Goal: Information Seeking & Learning: Learn about a topic

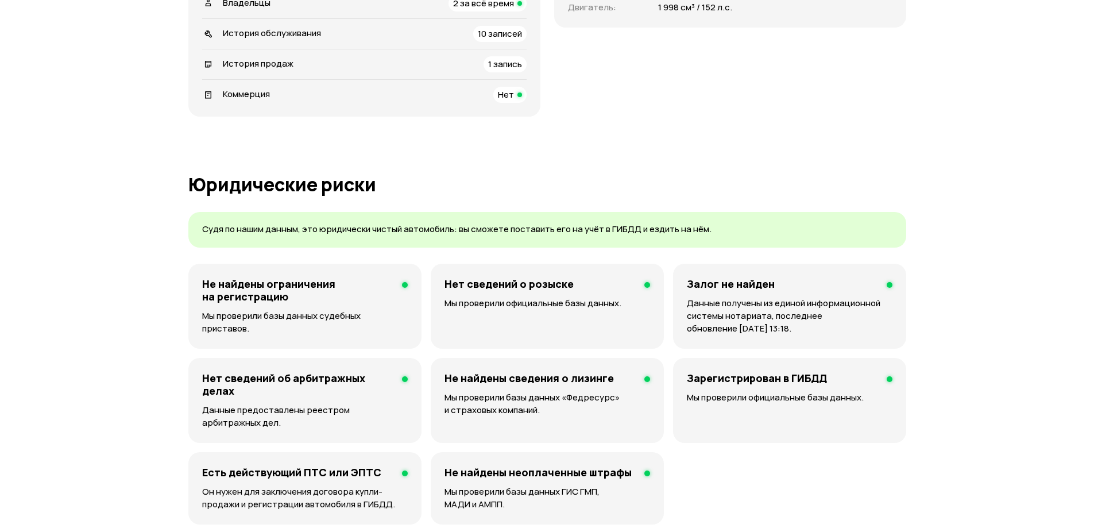
scroll to position [485, 0]
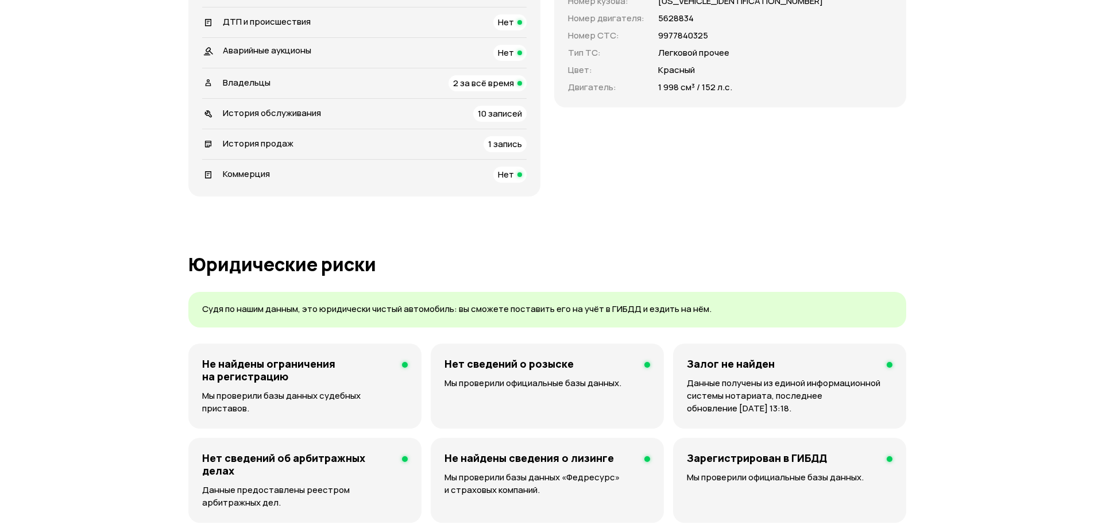
click at [311, 141] on div "История продаж 1 запись" at bounding box center [364, 144] width 325 height 16
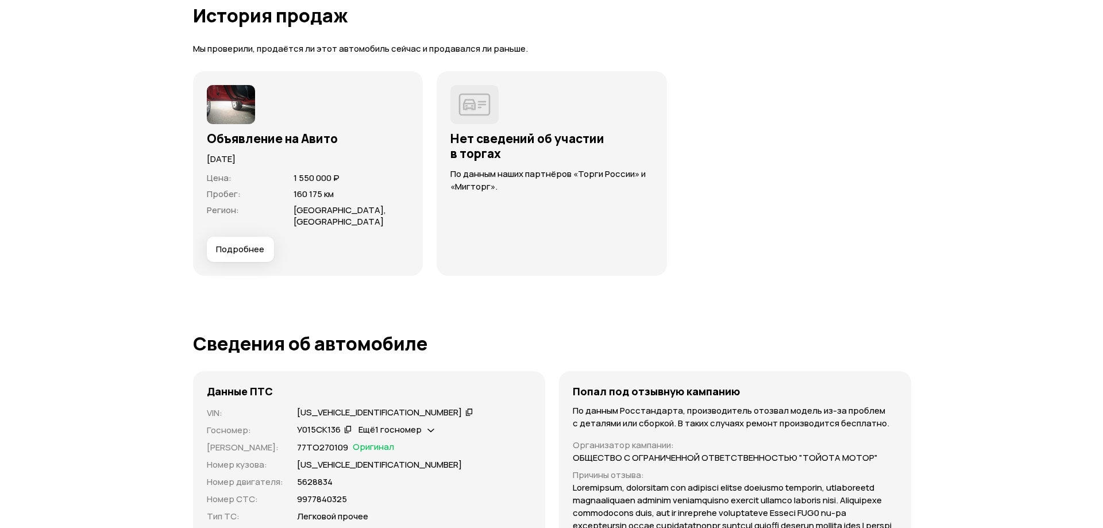
scroll to position [3053, 0]
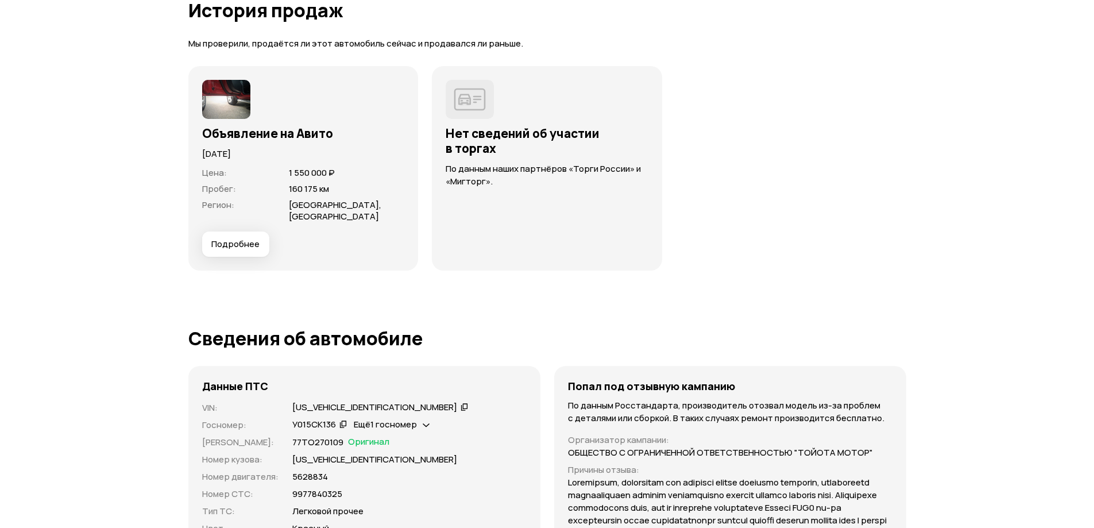
click at [246, 238] on span "Подробнее" at bounding box center [235, 243] width 48 height 11
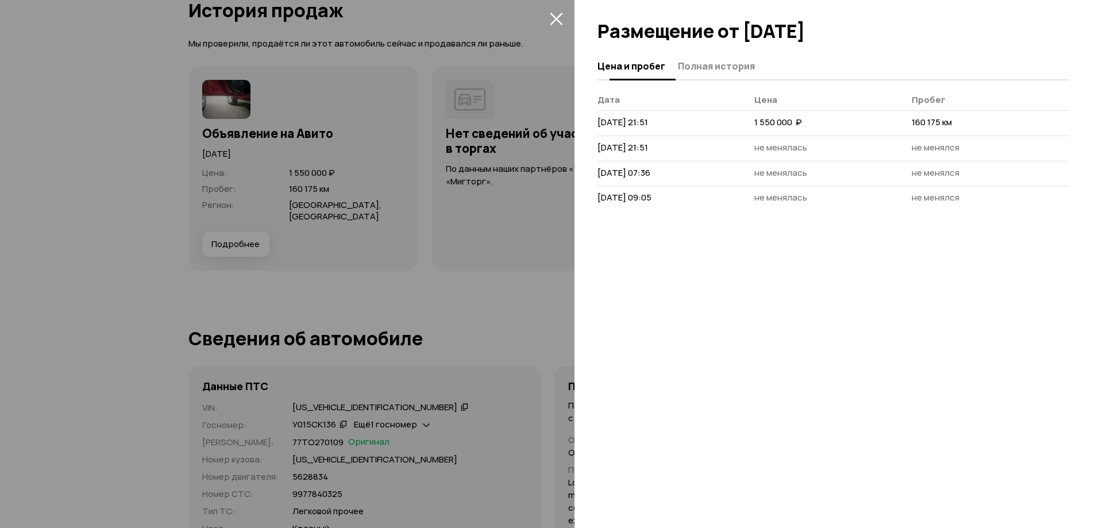
click at [709, 64] on span "Полная история" at bounding box center [716, 65] width 77 height 11
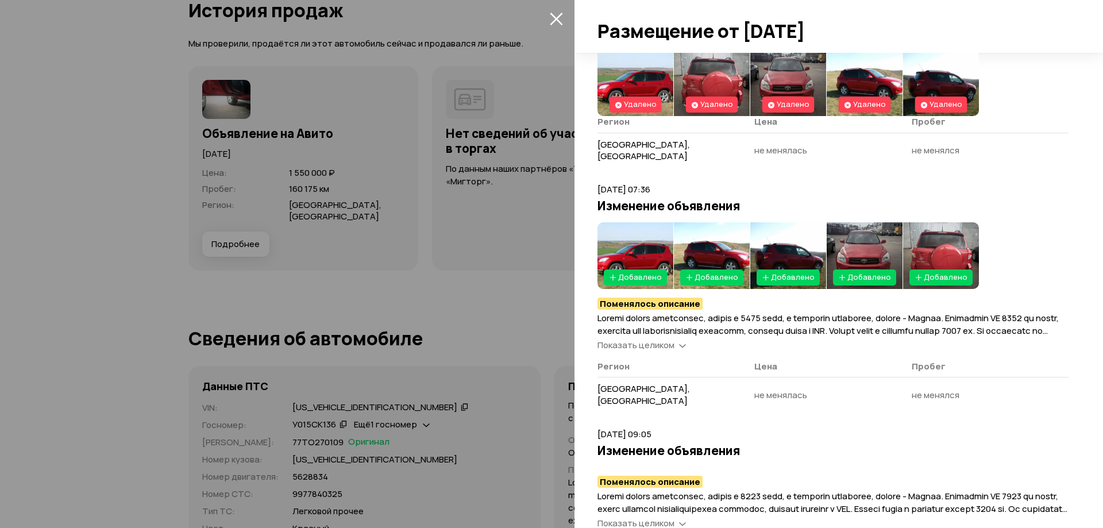
scroll to position [368, 0]
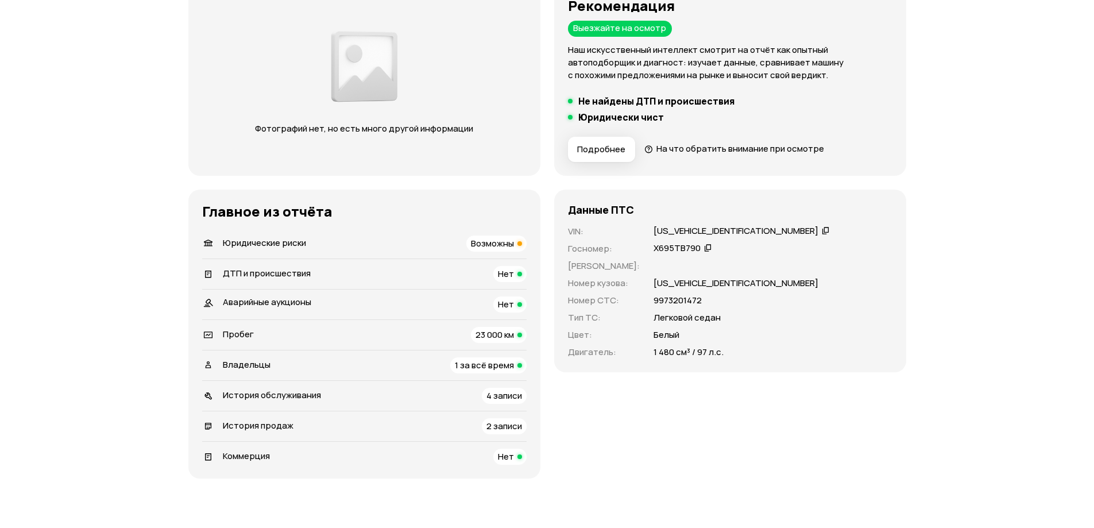
scroll to position [172, 0]
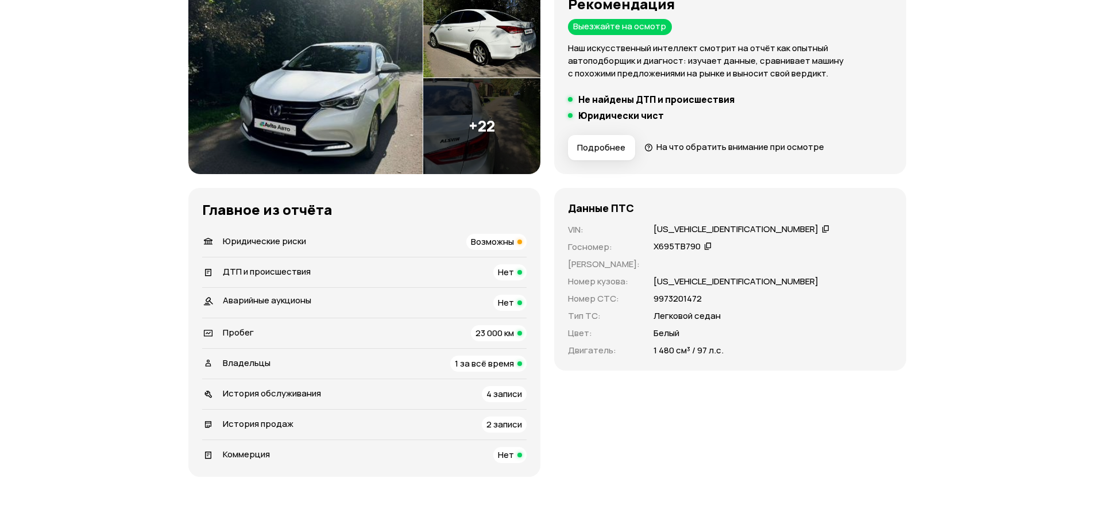
click at [291, 393] on span "История обслуживания" at bounding box center [272, 393] width 98 height 12
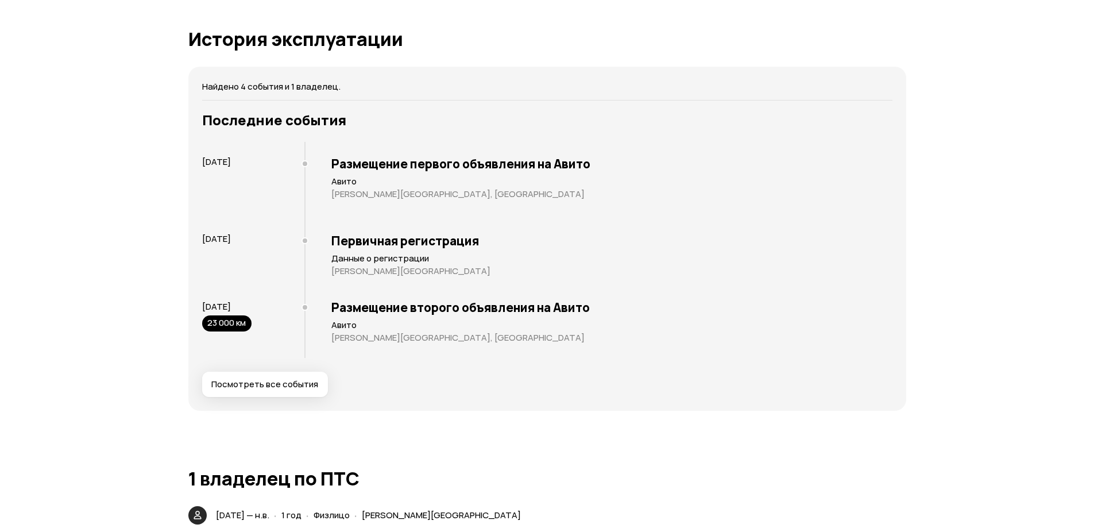
scroll to position [2022, 0]
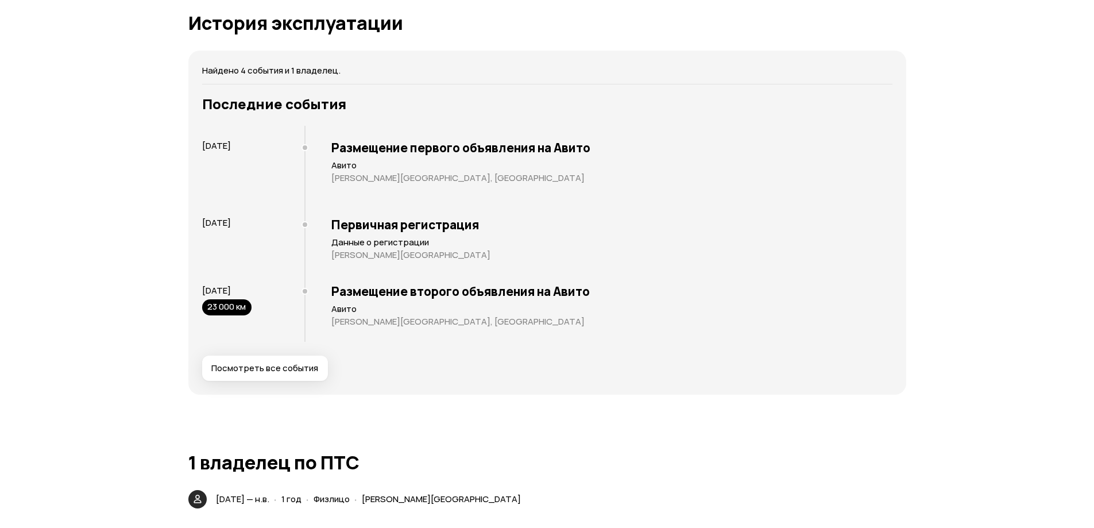
click at [289, 363] on span "Посмотреть все события" at bounding box center [264, 368] width 107 height 11
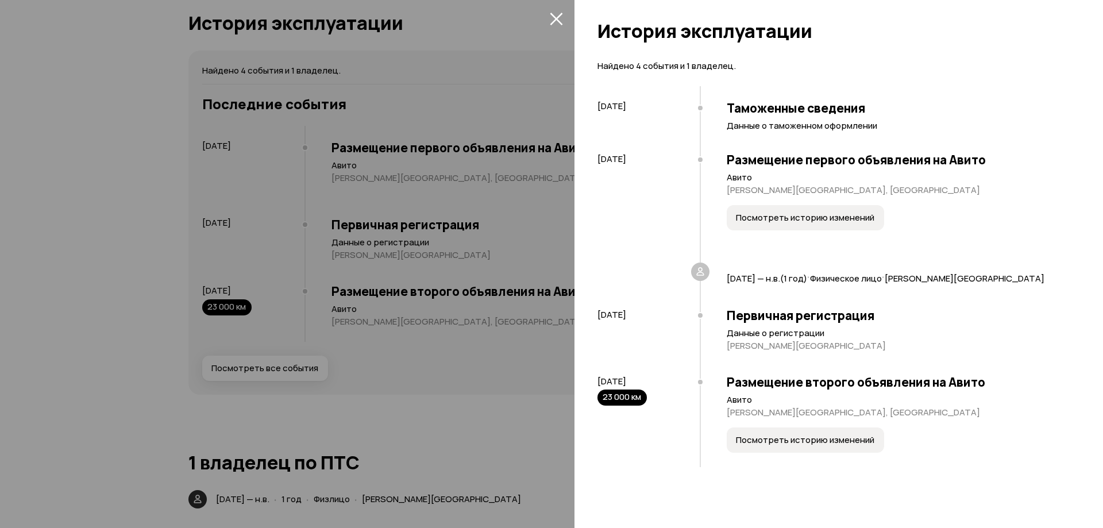
click at [765, 229] on button "Посмотреть историю изменений" at bounding box center [805, 217] width 157 height 25
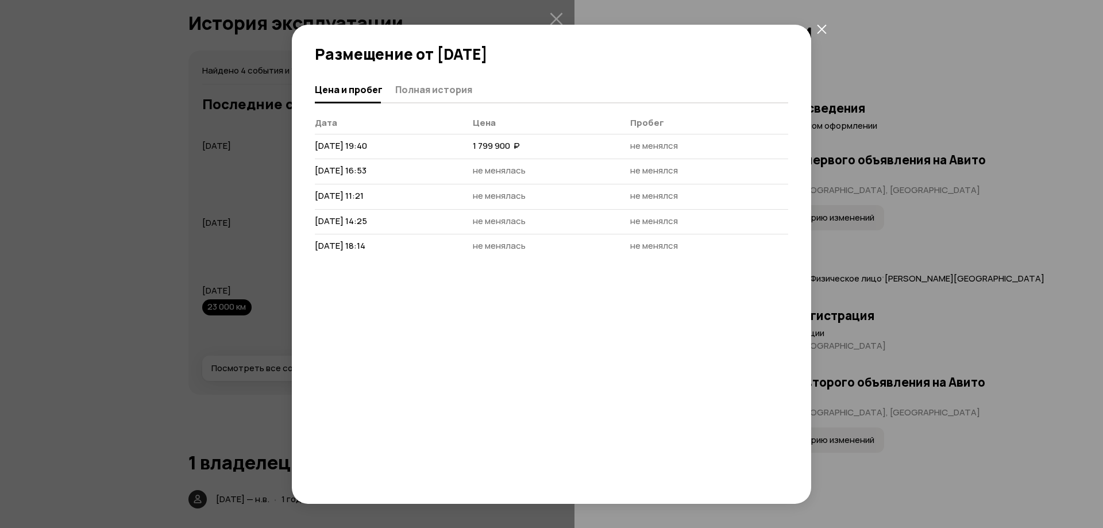
click at [825, 24] on icon "закрыть" at bounding box center [822, 29] width 10 height 10
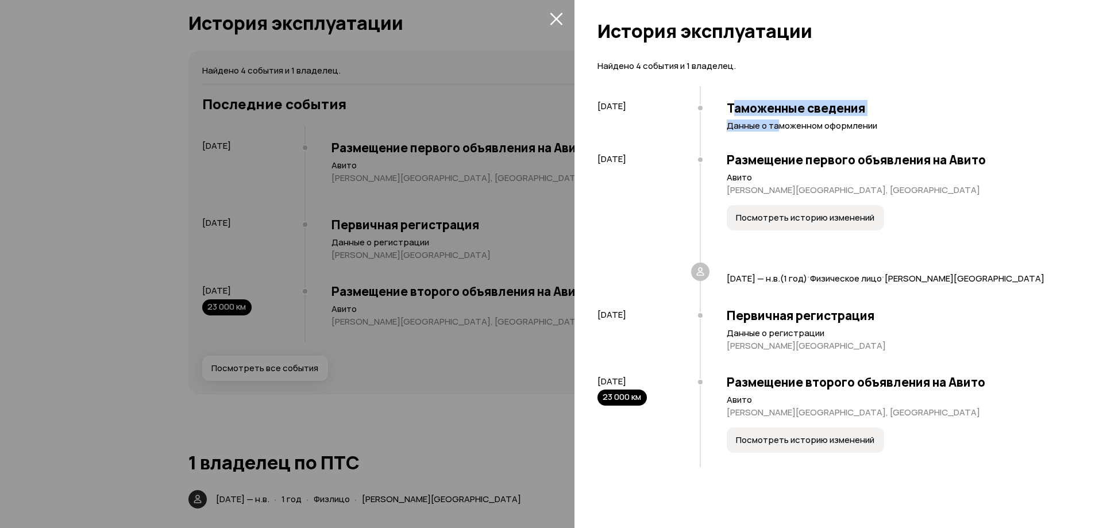
drag, startPoint x: 749, startPoint y: 113, endPoint x: 770, endPoint y: 151, distance: 43.5
click at [781, 128] on div "Таможенные сведения Данные о таможенном оформлении" at bounding box center [884, 114] width 369 height 57
click at [774, 175] on div "Размещение первого объявления на Авито Авито Московская область, Ржавки Посмотр…" at bounding box center [884, 204] width 369 height 120
drag, startPoint x: 741, startPoint y: 317, endPoint x: 763, endPoint y: 321, distance: 23.4
click at [763, 321] on h3 "Первичная регистрация" at bounding box center [898, 315] width 342 height 15
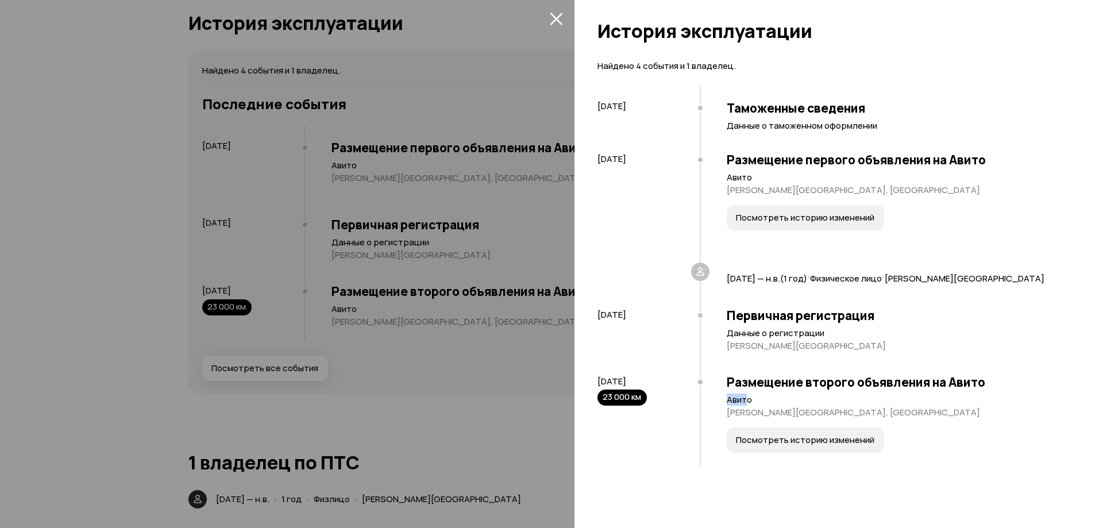
drag, startPoint x: 728, startPoint y: 394, endPoint x: 747, endPoint y: 394, distance: 19.5
click at [747, 394] on p "Авито" at bounding box center [898, 399] width 342 height 11
click at [553, 18] on icon "закрыть" at bounding box center [556, 18] width 13 height 13
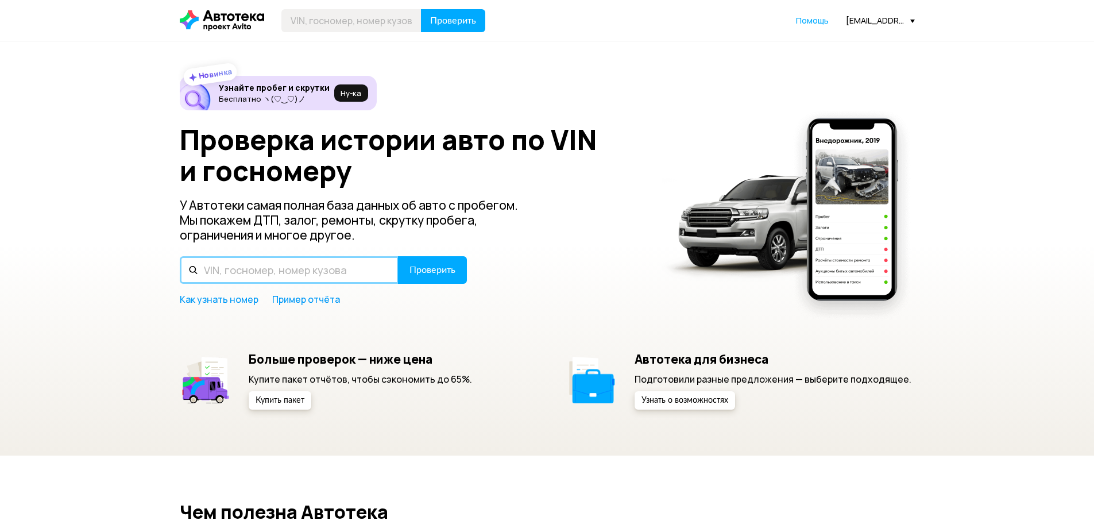
click at [313, 265] on input "text" at bounding box center [289, 270] width 219 height 28
paste input "[VEHICLE_IDENTIFICATION_NUMBER]"
type input "[VEHICLE_IDENTIFICATION_NUMBER]"
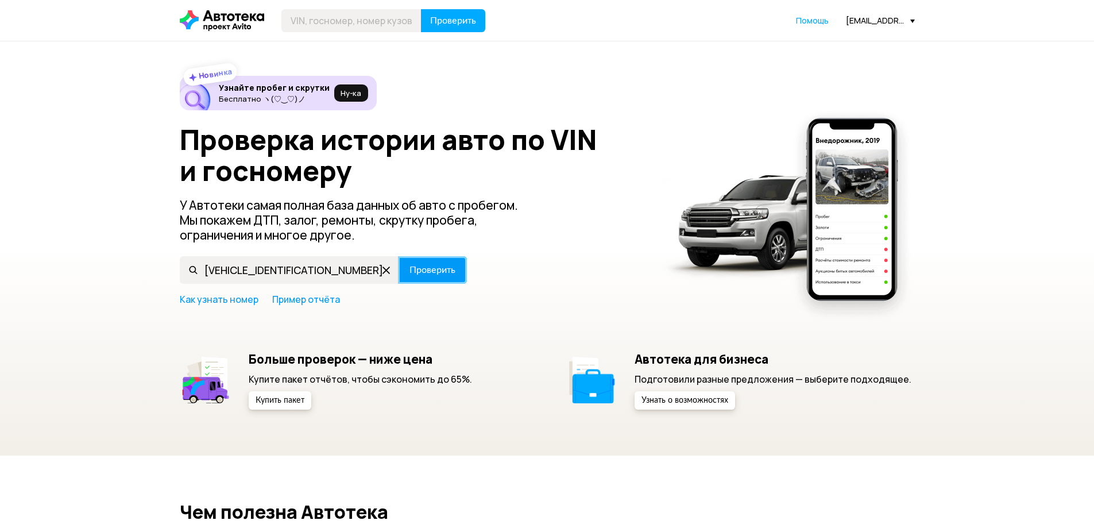
click at [445, 269] on span "Проверить" at bounding box center [433, 269] width 46 height 9
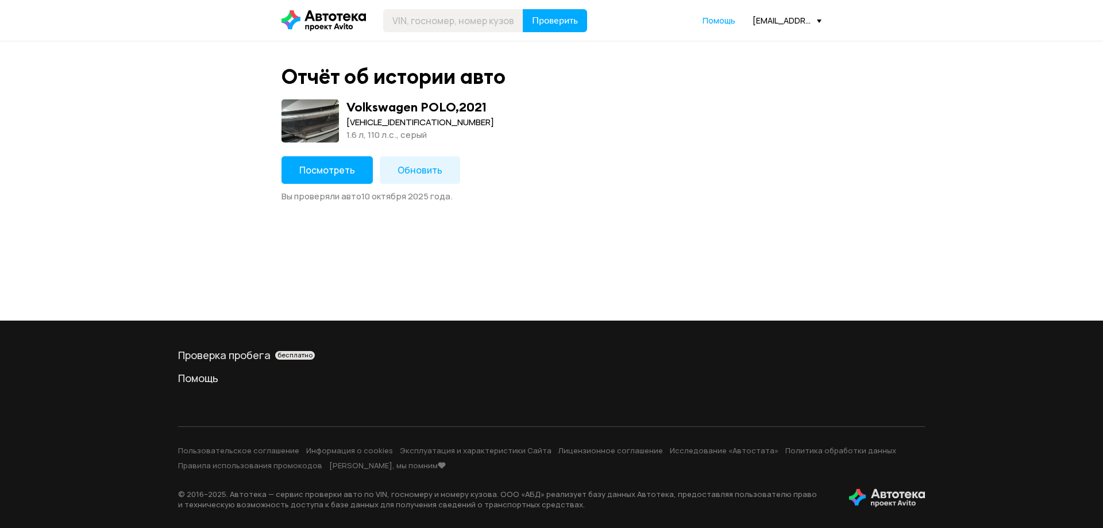
drag, startPoint x: 314, startPoint y: 151, endPoint x: 315, endPoint y: 159, distance: 8.1
click at [315, 153] on div "Отчёт об истории авто Volkswagen POLO , 2021 [VEHICLE_IDENTIFICATION_NUMBER] 1.…" at bounding box center [552, 133] width 552 height 138
click at [315, 169] on span "Посмотреть" at bounding box center [327, 170] width 56 height 13
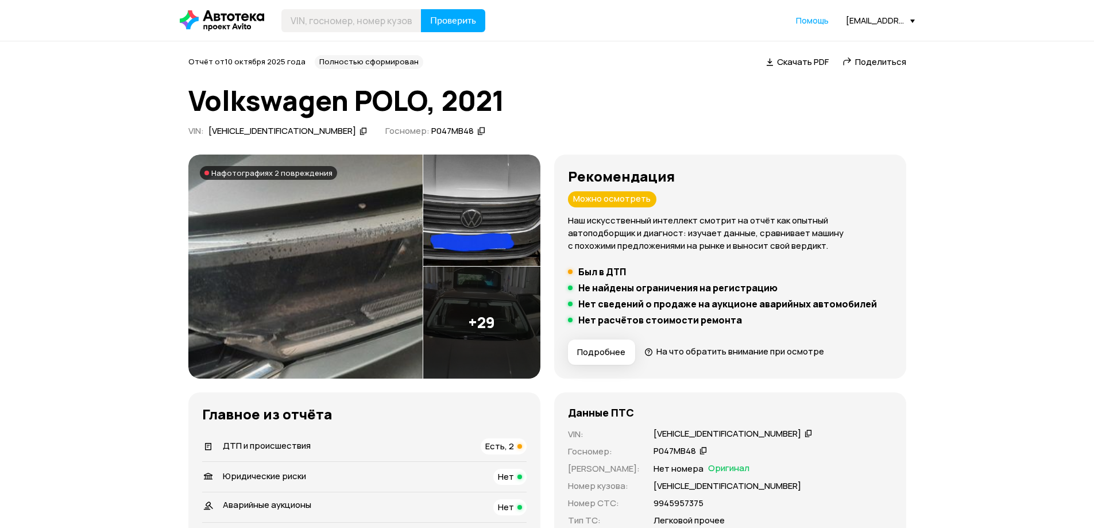
click at [344, 198] on img at bounding box center [305, 267] width 234 height 224
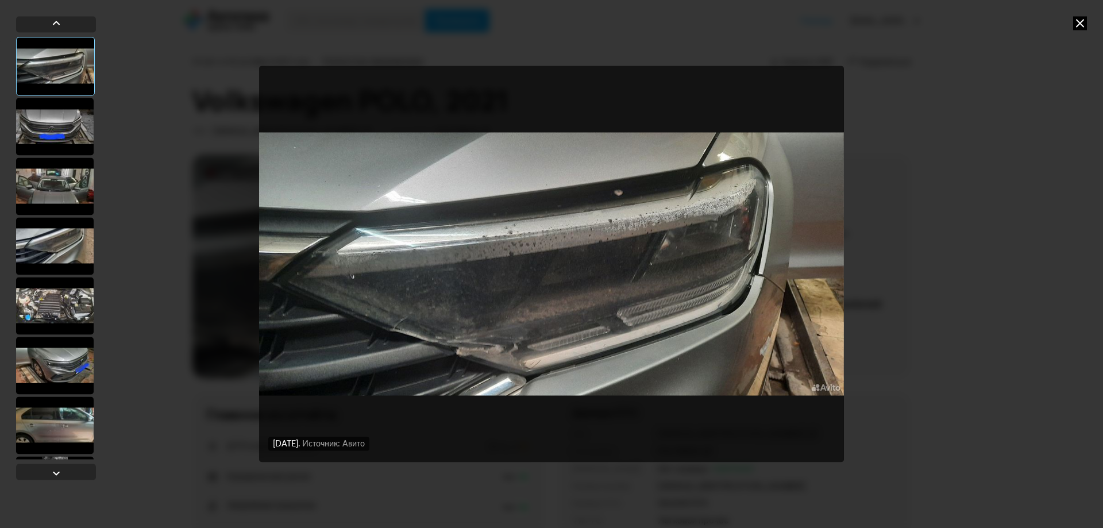
click at [71, 126] on div at bounding box center [55, 126] width 78 height 57
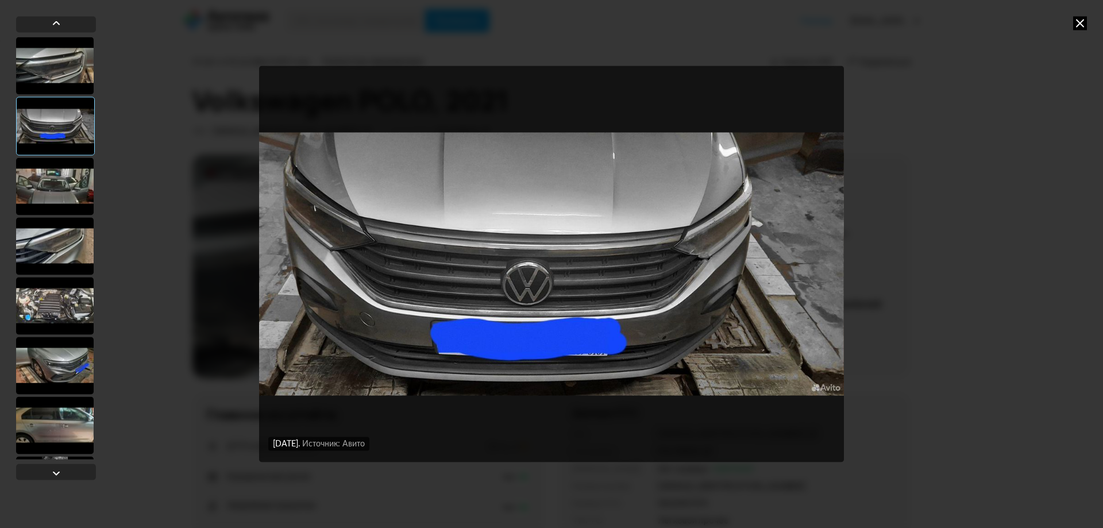
click at [72, 176] on div at bounding box center [55, 185] width 78 height 57
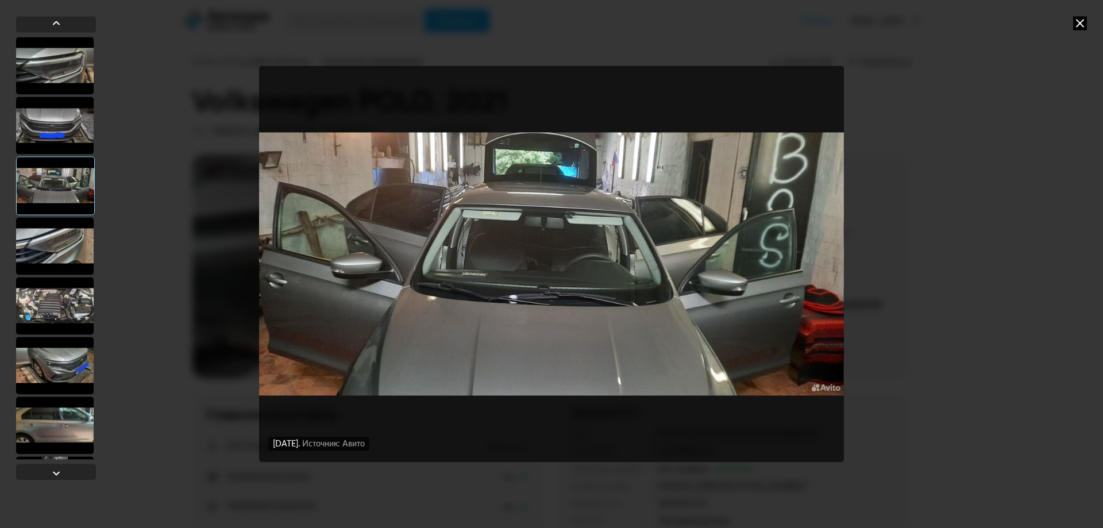
click at [72, 226] on div at bounding box center [55, 245] width 78 height 57
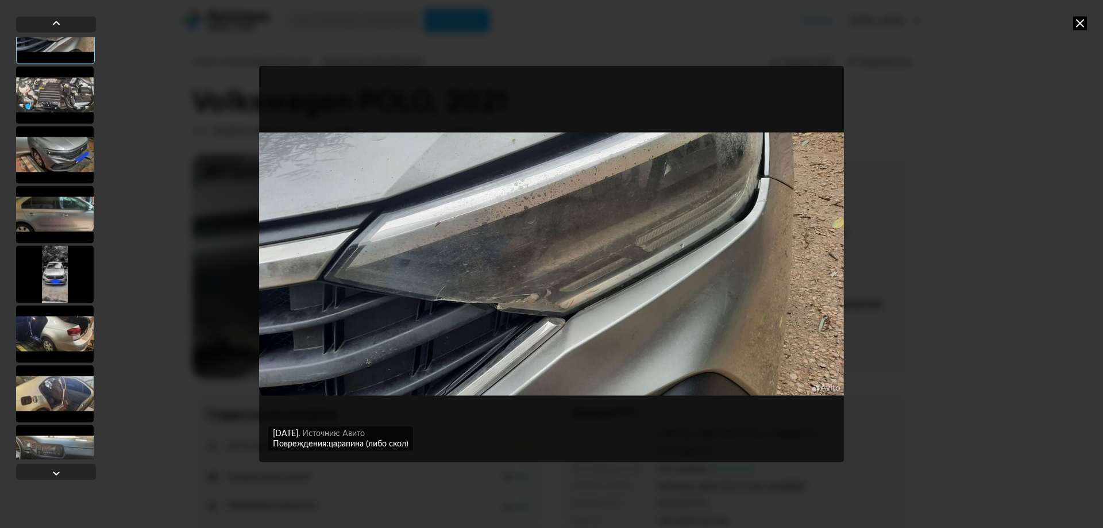
scroll to position [230, 0]
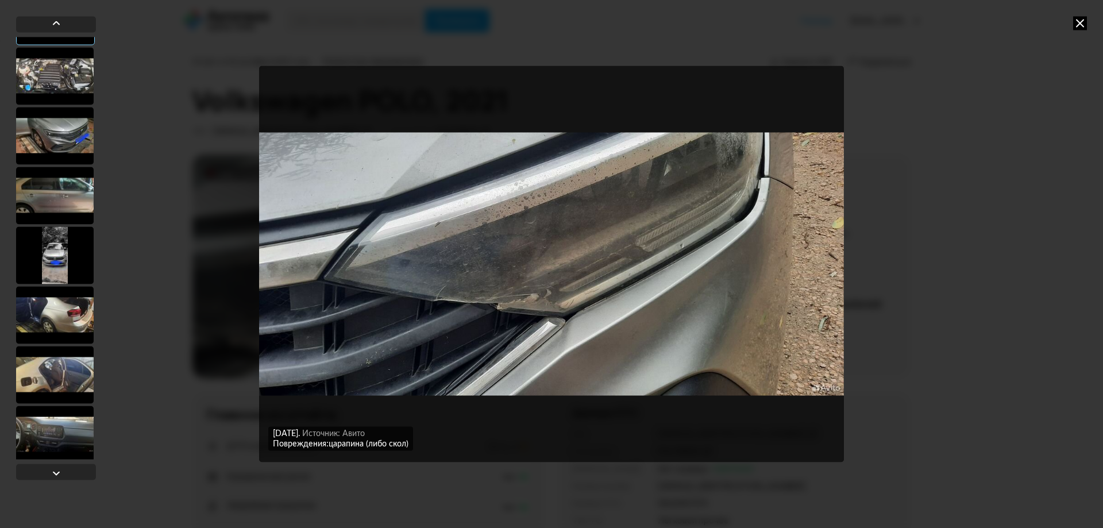
click at [52, 198] on div at bounding box center [55, 195] width 78 height 57
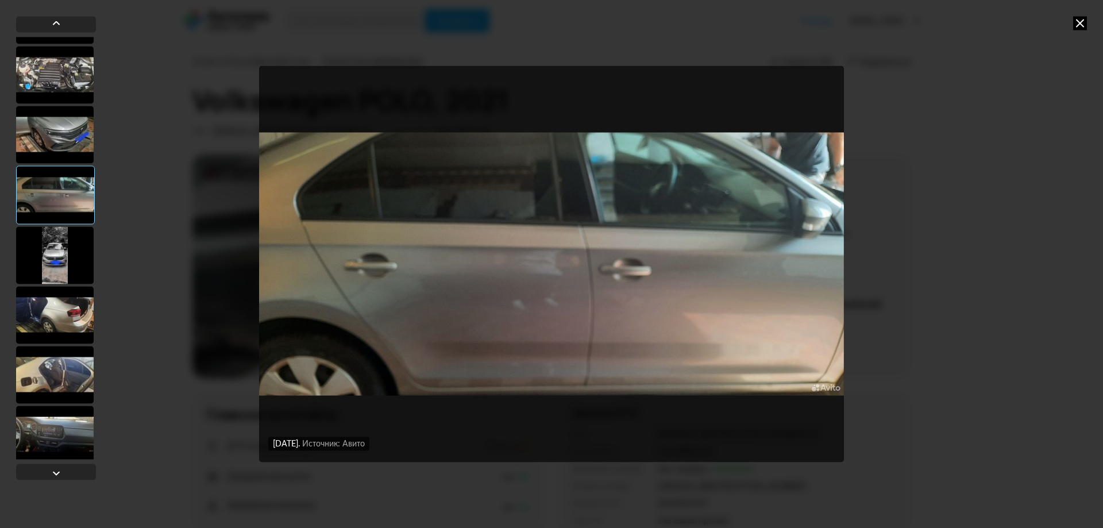
click at [58, 226] on div at bounding box center [55, 254] width 78 height 57
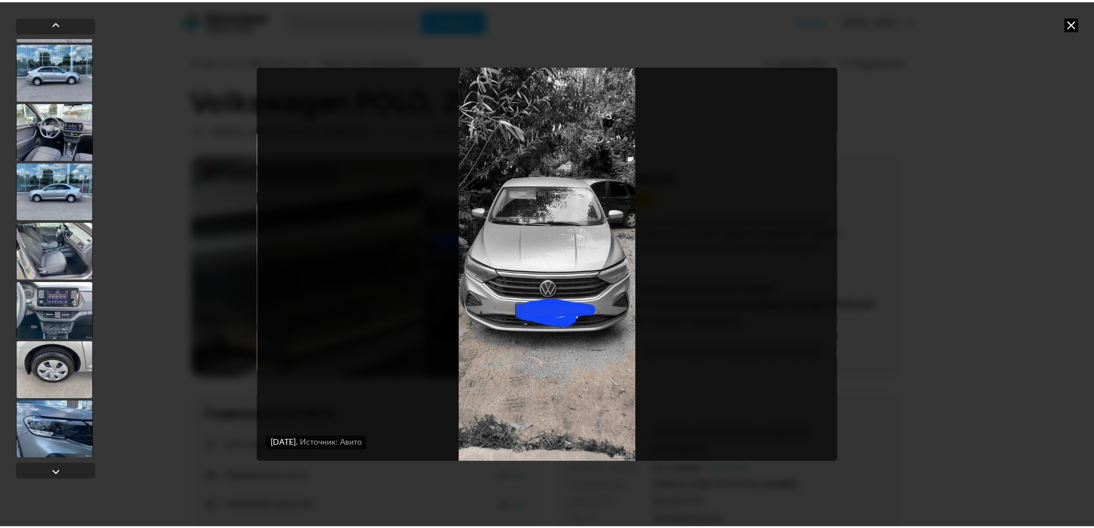
scroll to position [1491, 0]
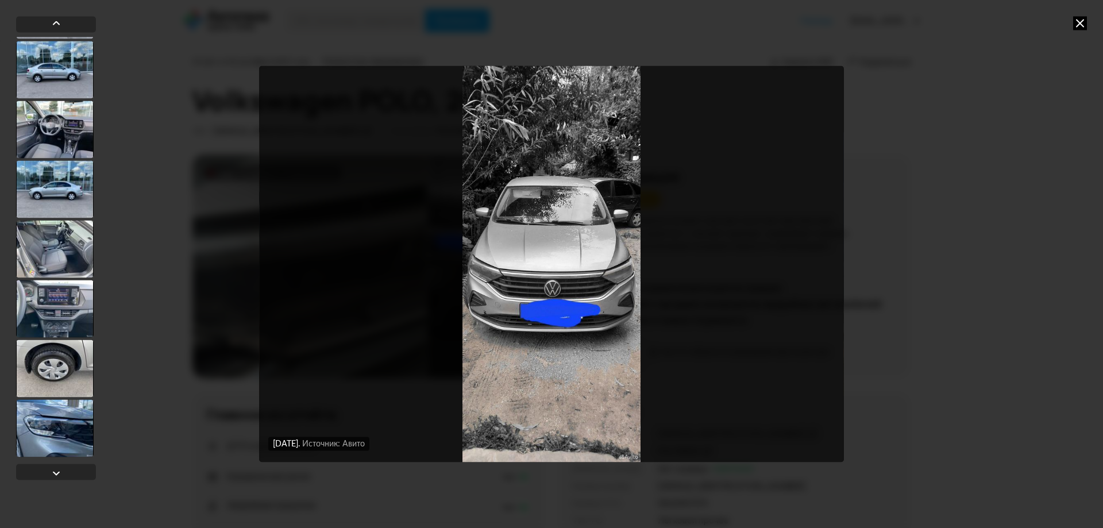
click at [1079, 25] on icon at bounding box center [1080, 23] width 14 height 14
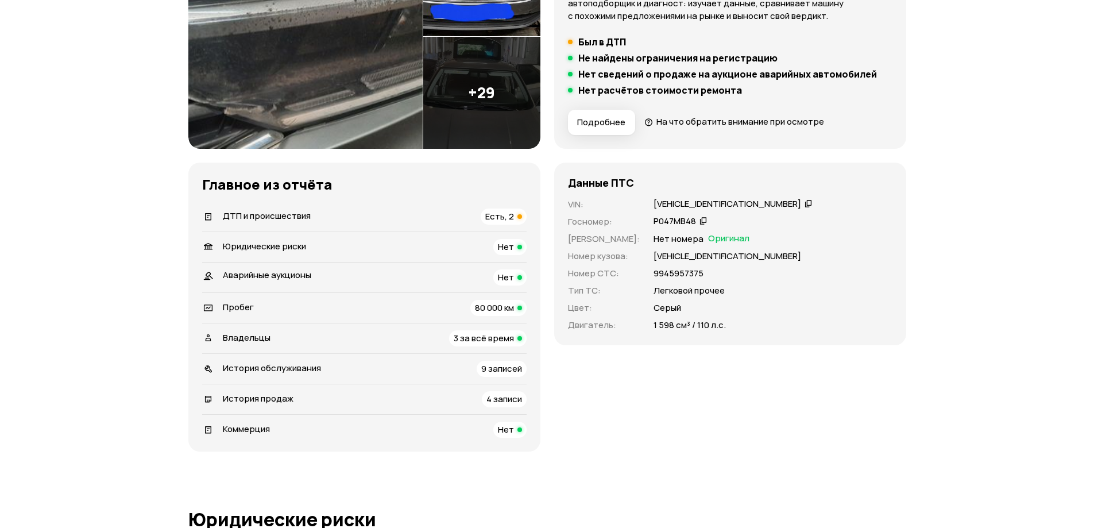
click at [291, 214] on span "ДТП и происшествия" at bounding box center [267, 216] width 88 height 12
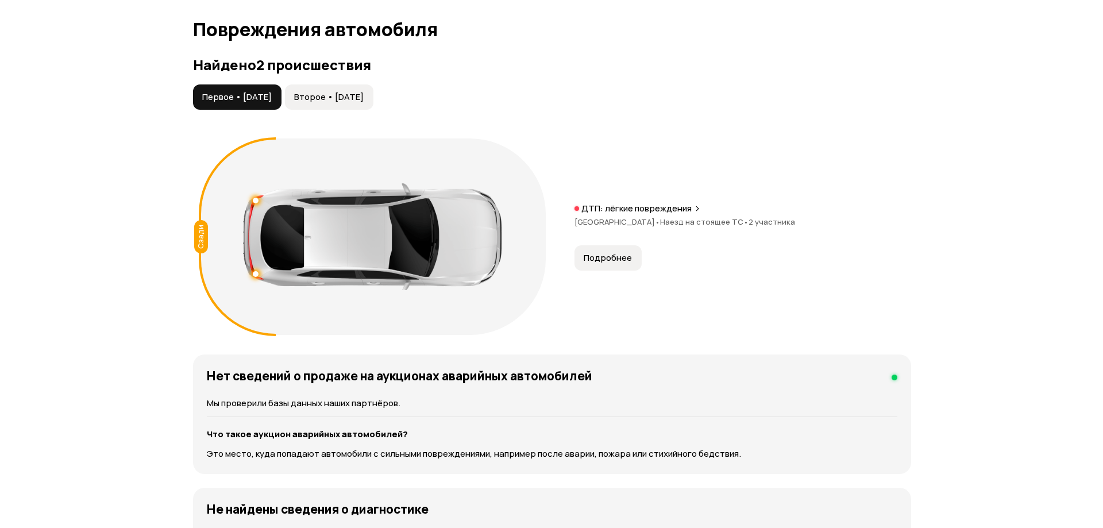
scroll to position [1190, 0]
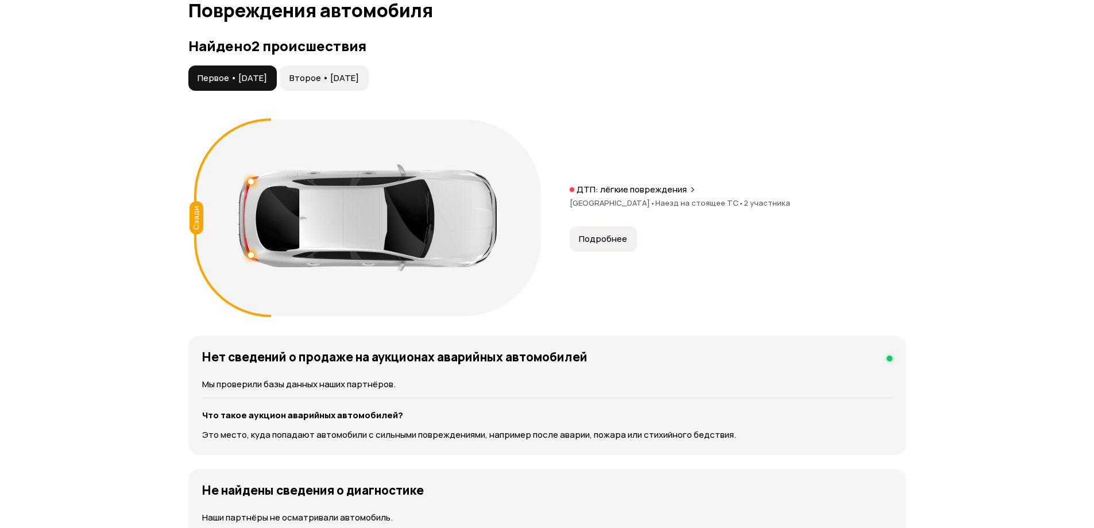
click at [341, 84] on span "Второе • [DATE]" at bounding box center [325, 77] width 70 height 11
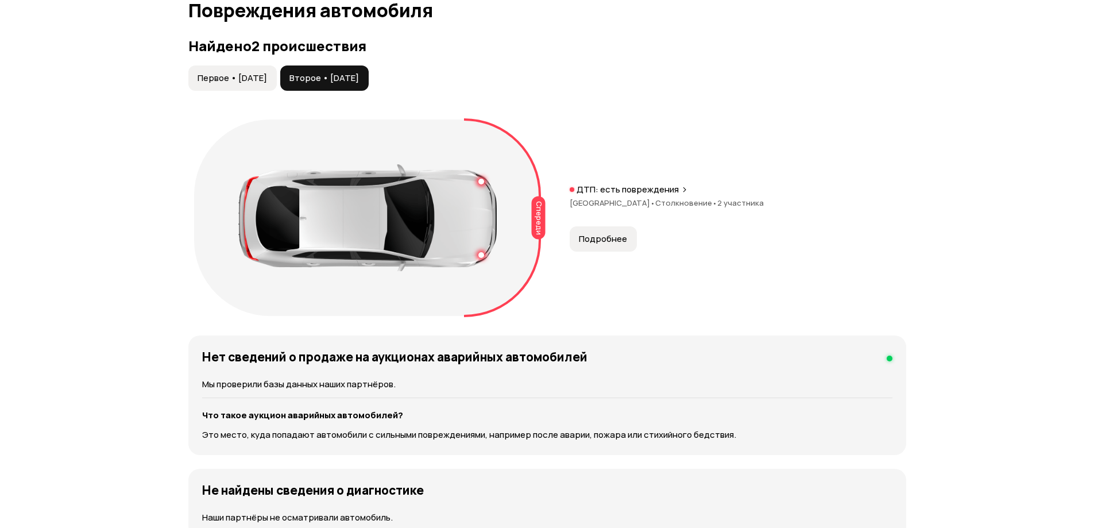
click at [589, 245] on button "Подробнее" at bounding box center [603, 238] width 67 height 25
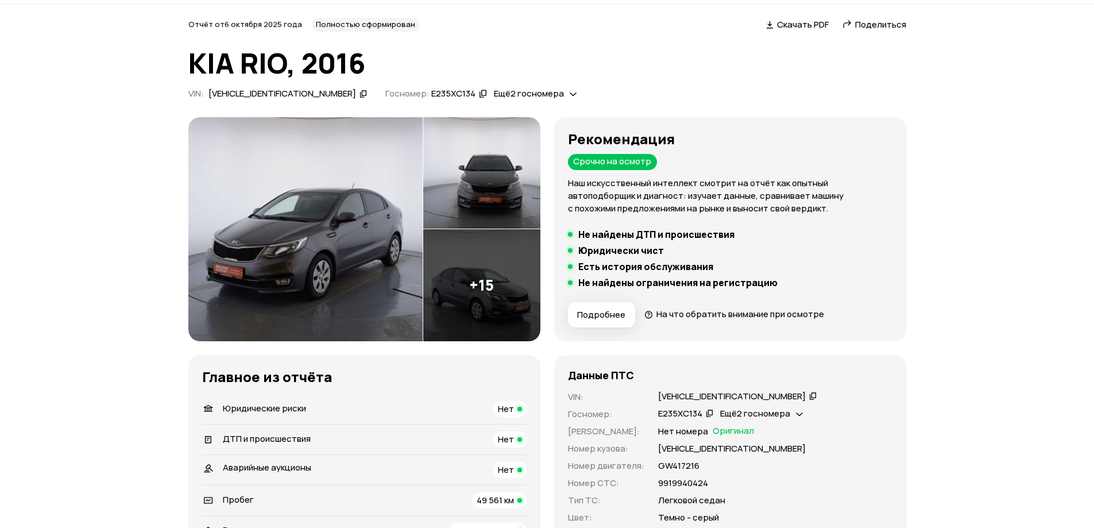
scroll to position [57, 0]
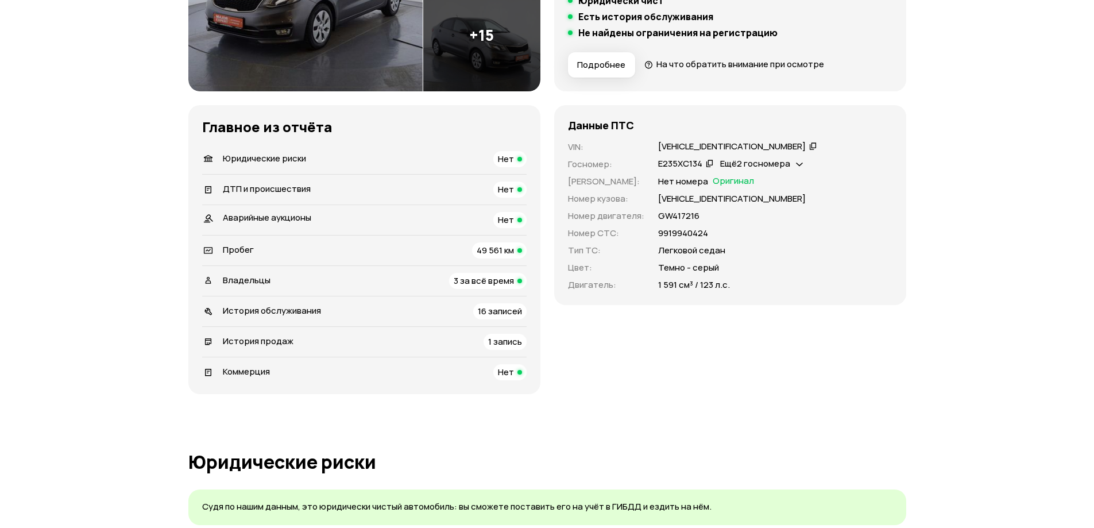
click at [256, 249] on div "Пробег" at bounding box center [228, 250] width 60 height 13
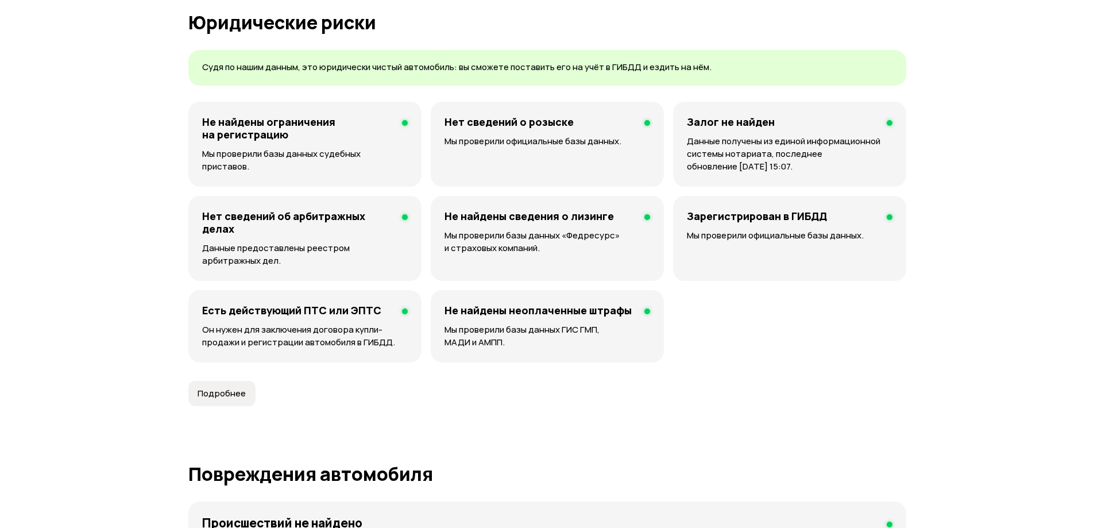
scroll to position [439, 0]
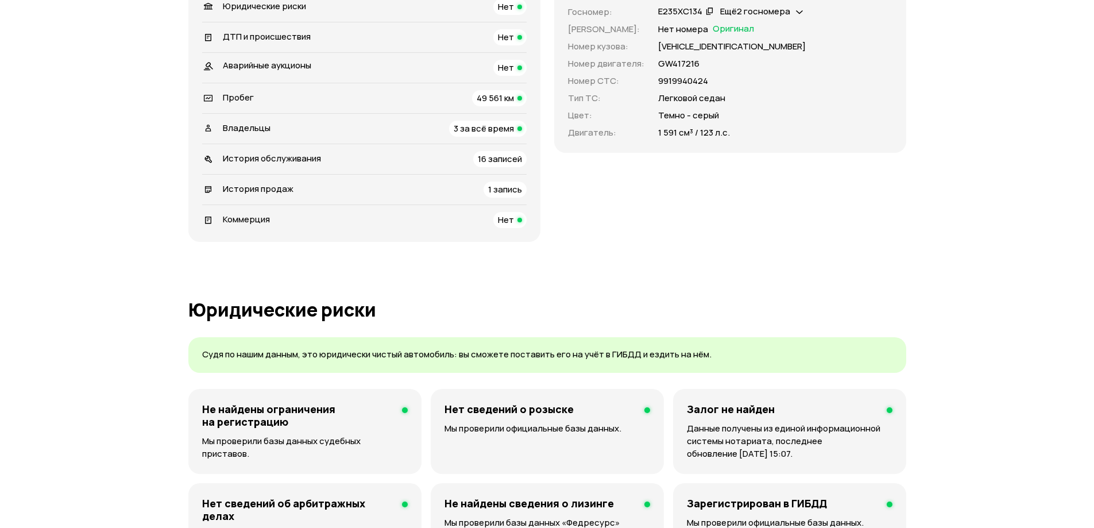
click at [370, 125] on div "Владельцы 3 за всё время" at bounding box center [364, 129] width 325 height 16
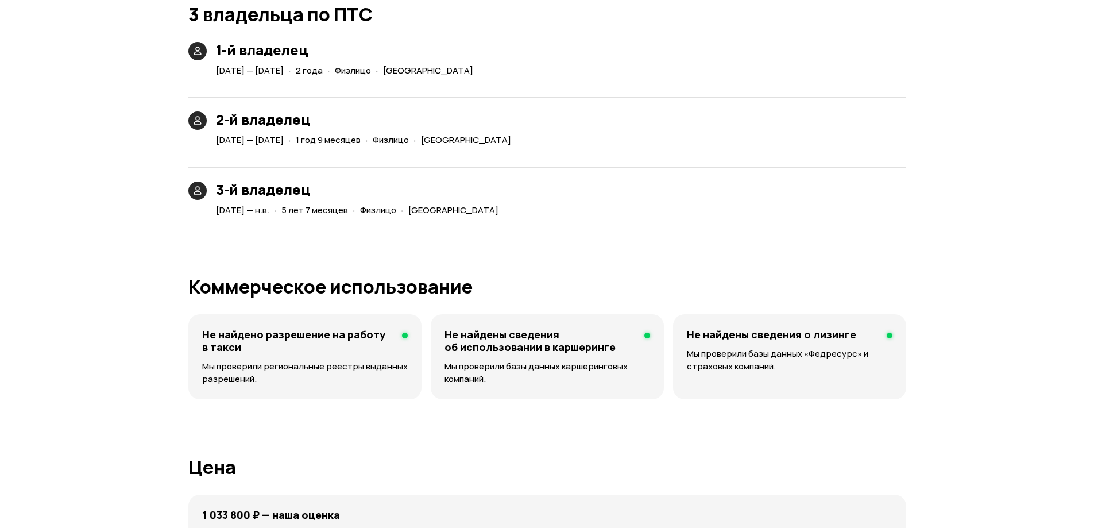
scroll to position [2483, 0]
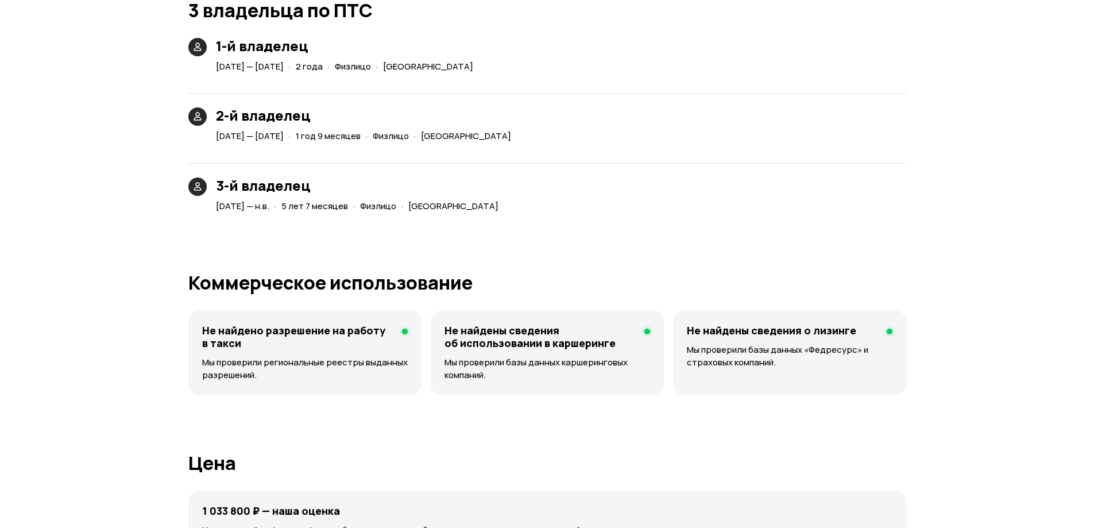
drag, startPoint x: 317, startPoint y: 65, endPoint x: 332, endPoint y: 68, distance: 15.1
click at [286, 67] on div "5 июня 2016 — 11 июня 2018" at bounding box center [250, 67] width 72 height 12
drag, startPoint x: 338, startPoint y: 137, endPoint x: 397, endPoint y: 137, distance: 59.2
click at [363, 137] on div "· 1 год 9 месяцев" at bounding box center [324, 136] width 77 height 17
click at [361, 137] on span "1 год 9 месяцев" at bounding box center [328, 136] width 65 height 12
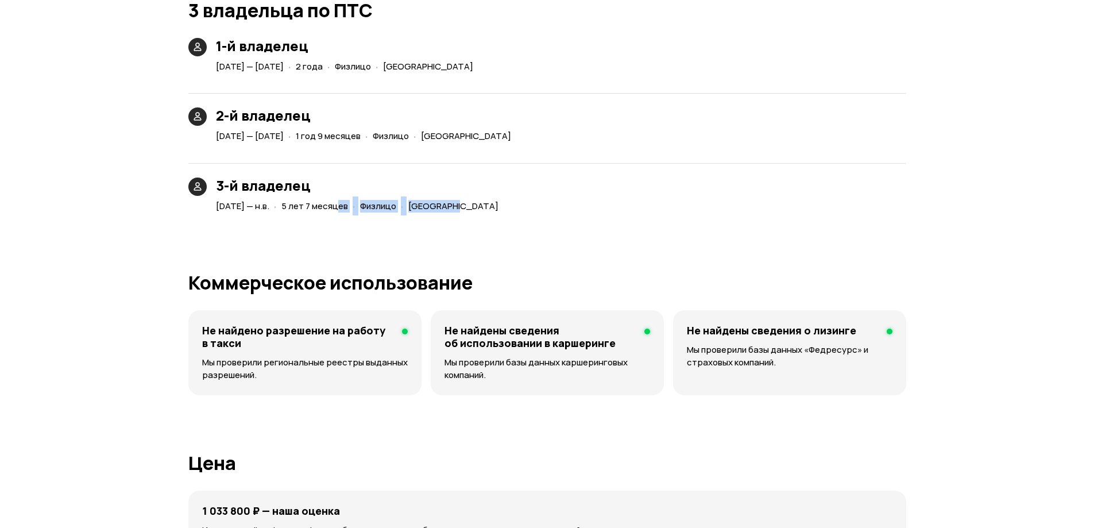
drag, startPoint x: 369, startPoint y: 200, endPoint x: 502, endPoint y: 202, distance: 132.1
click at [502, 202] on div "1 апреля 2020 — н.в. · 5 лет 7 месяцев · Физлицо · Волгоградская область" at bounding box center [360, 206] width 292 height 17
click at [499, 202] on span "Волгоградская область" at bounding box center [453, 206] width 90 height 12
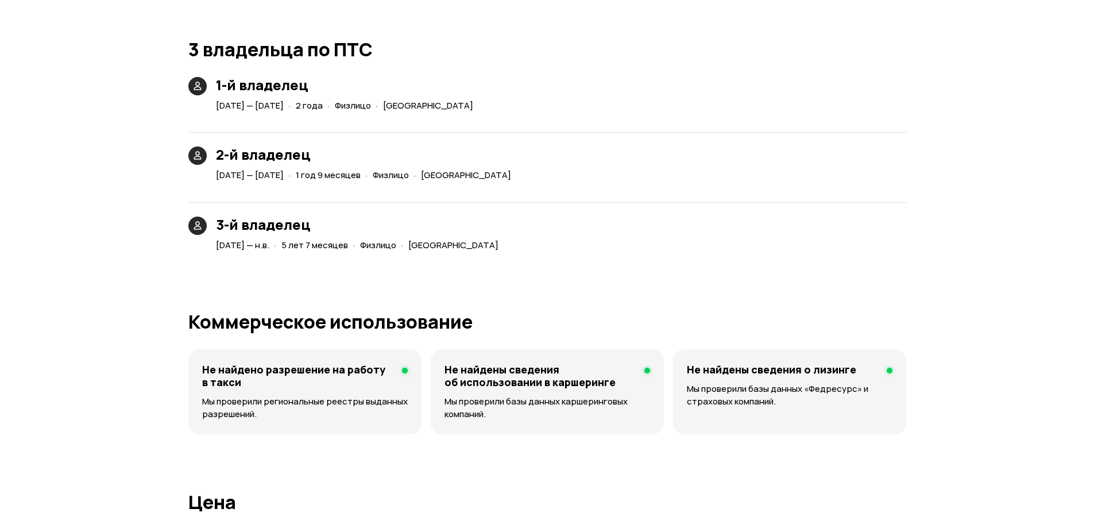
scroll to position [2425, 0]
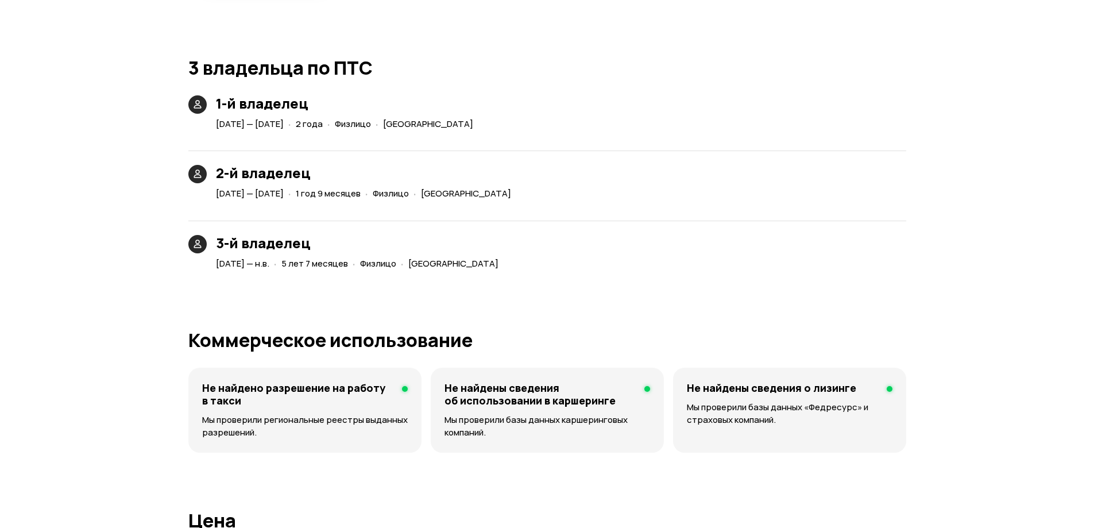
drag, startPoint x: 290, startPoint y: 122, endPoint x: 319, endPoint y: 119, distance: 29.4
click at [284, 119] on span "5 июня 2016 — 11 июня 2018" at bounding box center [250, 124] width 68 height 12
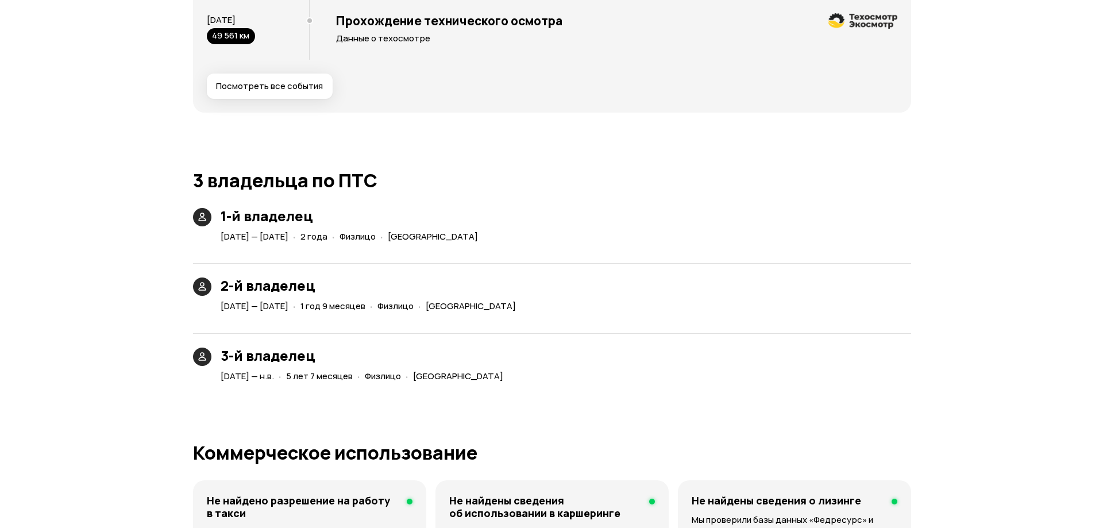
scroll to position [2311, 0]
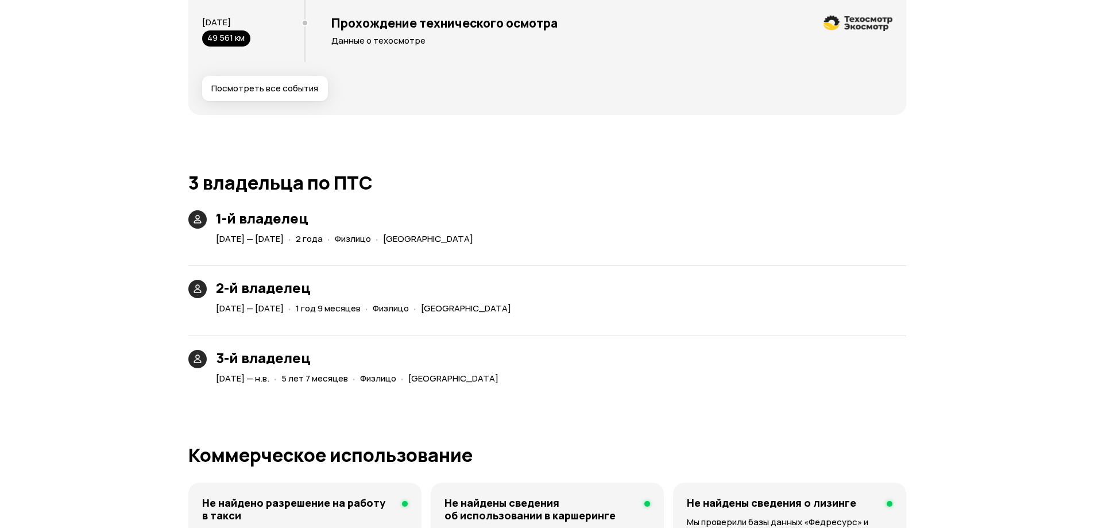
click at [294, 87] on span "Посмотреть все события" at bounding box center [264, 88] width 107 height 11
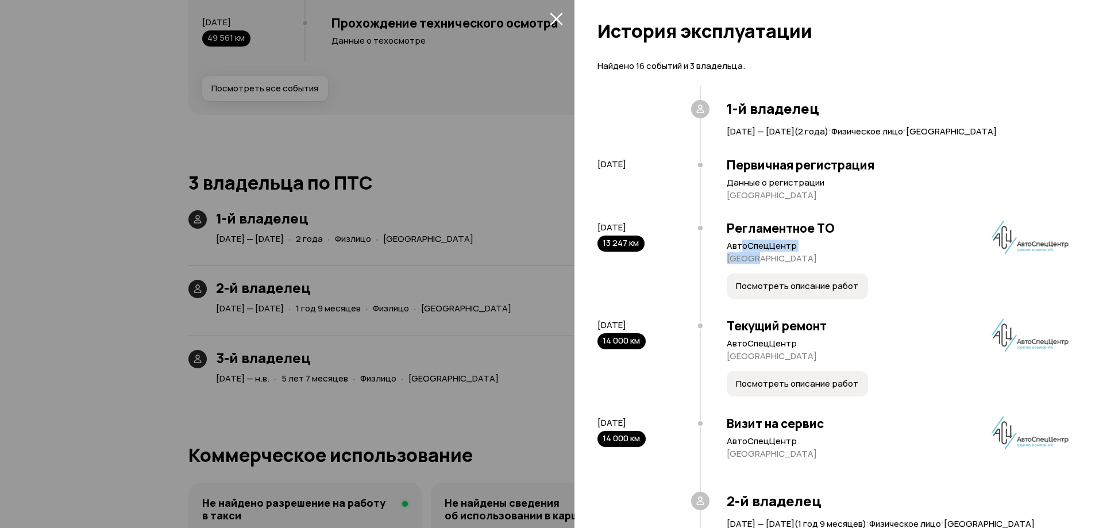
drag, startPoint x: 754, startPoint y: 252, endPoint x: 796, endPoint y: 259, distance: 43.1
click at [795, 254] on article "АвтоСпецЦентр Москва" at bounding box center [898, 252] width 342 height 24
click at [795, 288] on span "Посмотреть описание работ" at bounding box center [797, 285] width 122 height 11
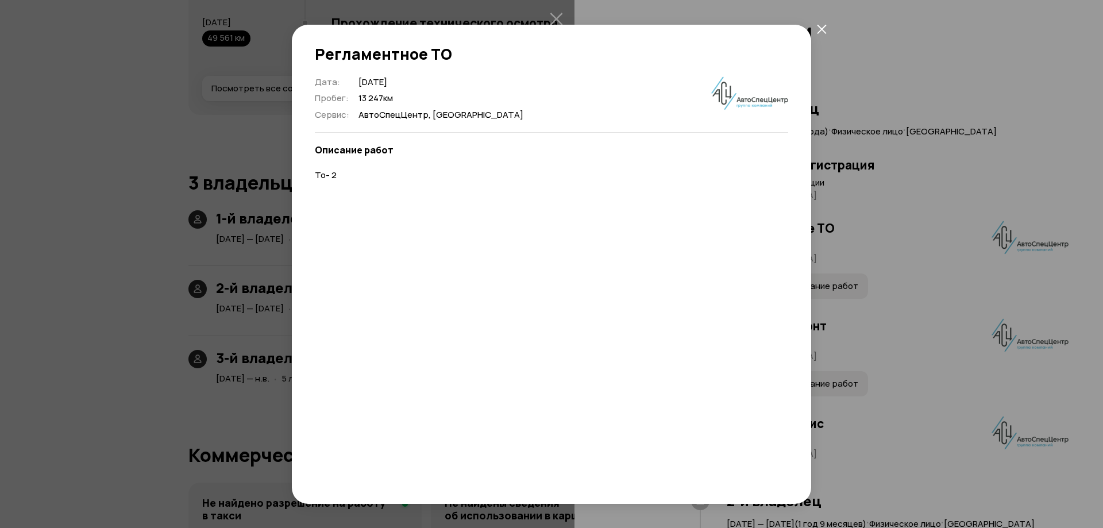
click at [820, 33] on icon "закрыть" at bounding box center [822, 29] width 10 height 10
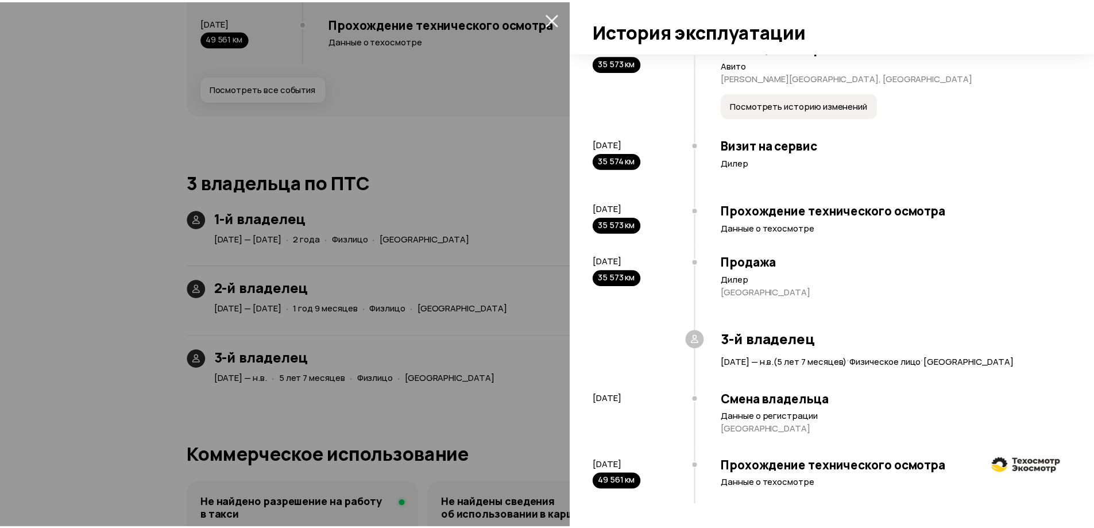
scroll to position [935, 0]
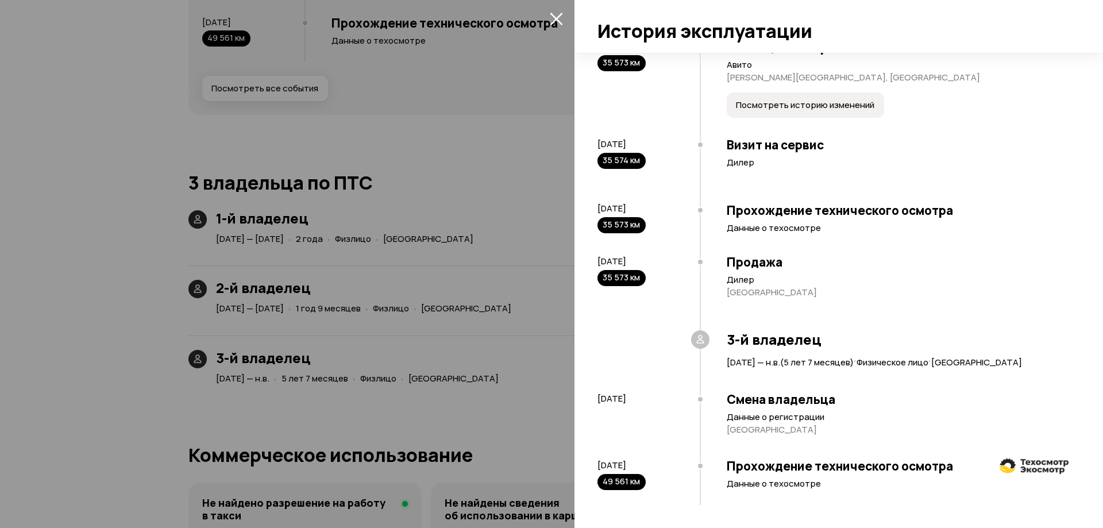
click at [320, 315] on div at bounding box center [551, 264] width 1103 height 528
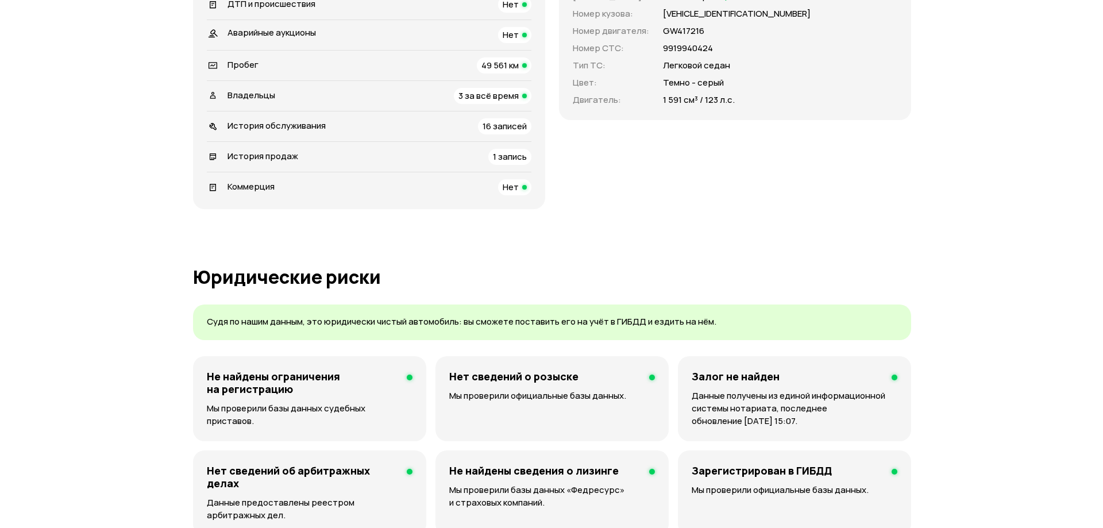
scroll to position [0, 0]
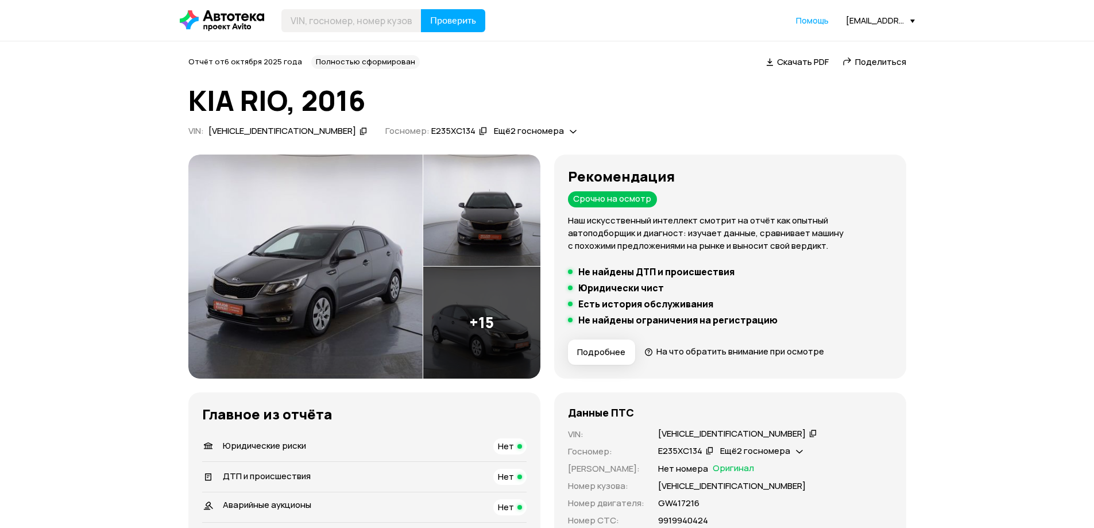
click at [331, 224] on img at bounding box center [305, 267] width 234 height 224
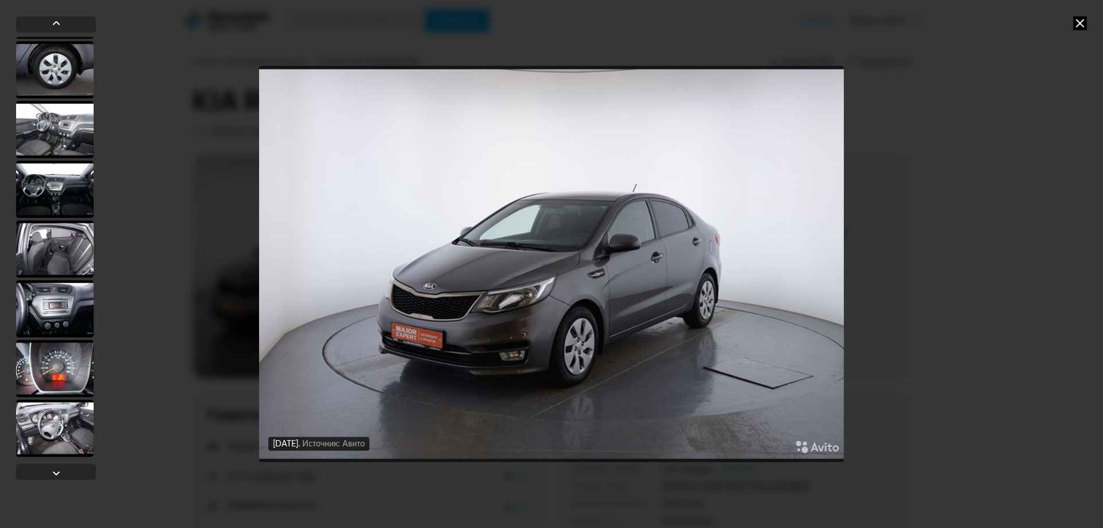
click at [84, 284] on div at bounding box center [55, 308] width 78 height 57
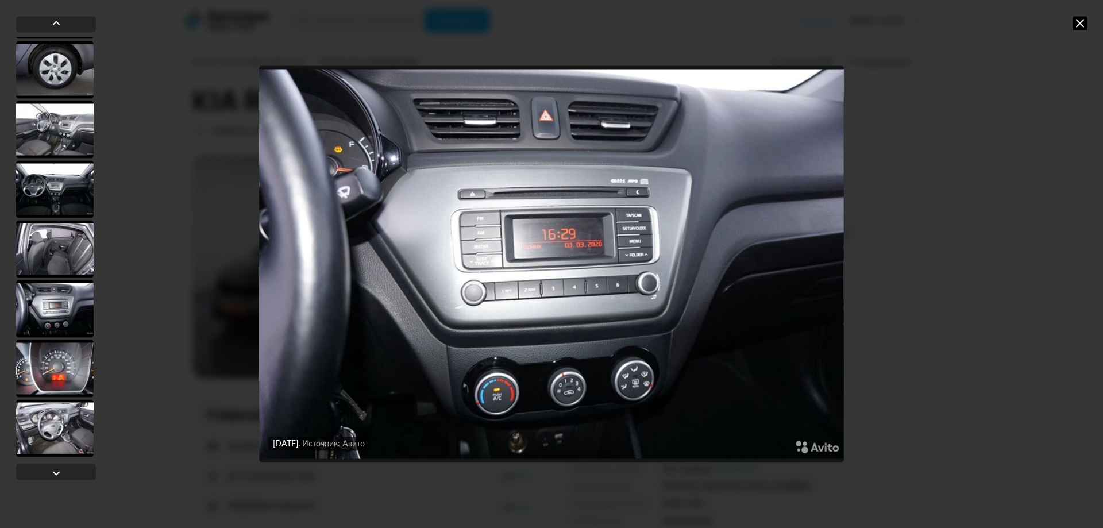
scroll to position [653, 0]
click at [86, 302] on div at bounding box center [55, 309] width 79 height 59
click at [82, 357] on div at bounding box center [55, 369] width 78 height 57
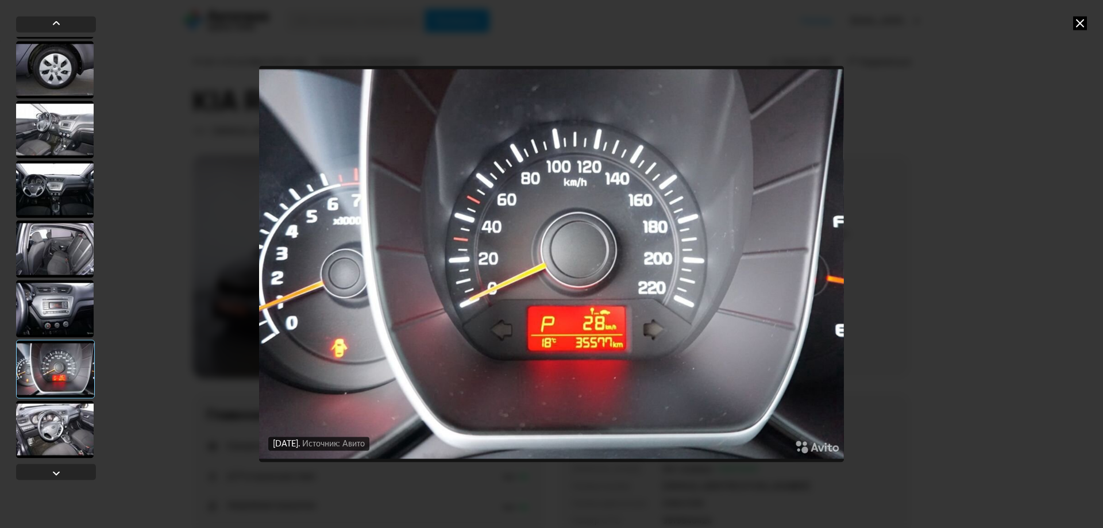
scroll to position [654, 0]
click at [75, 413] on div at bounding box center [55, 427] width 78 height 57
